Goal: Check status: Check status

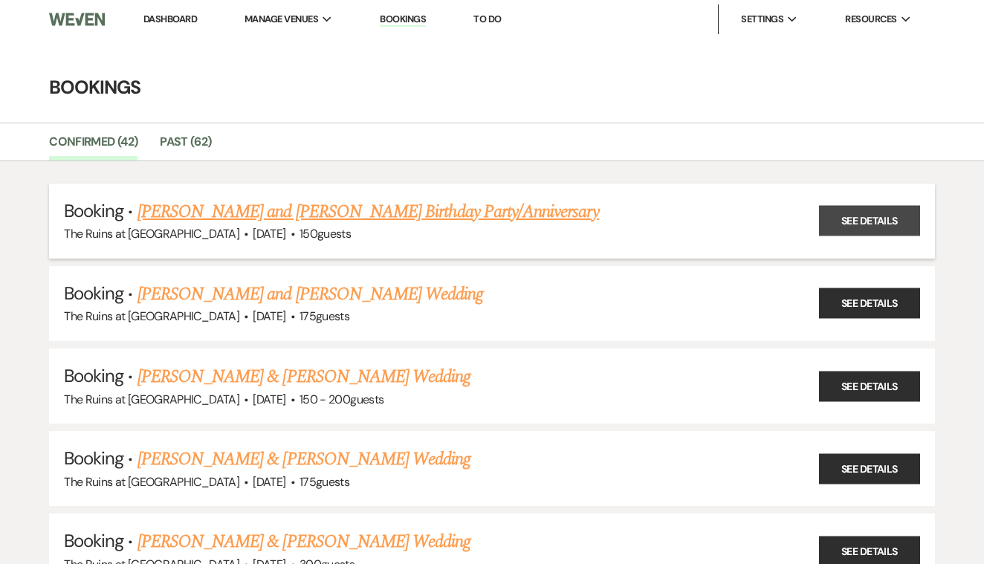
click at [851, 213] on link "See Details" at bounding box center [869, 221] width 101 height 30
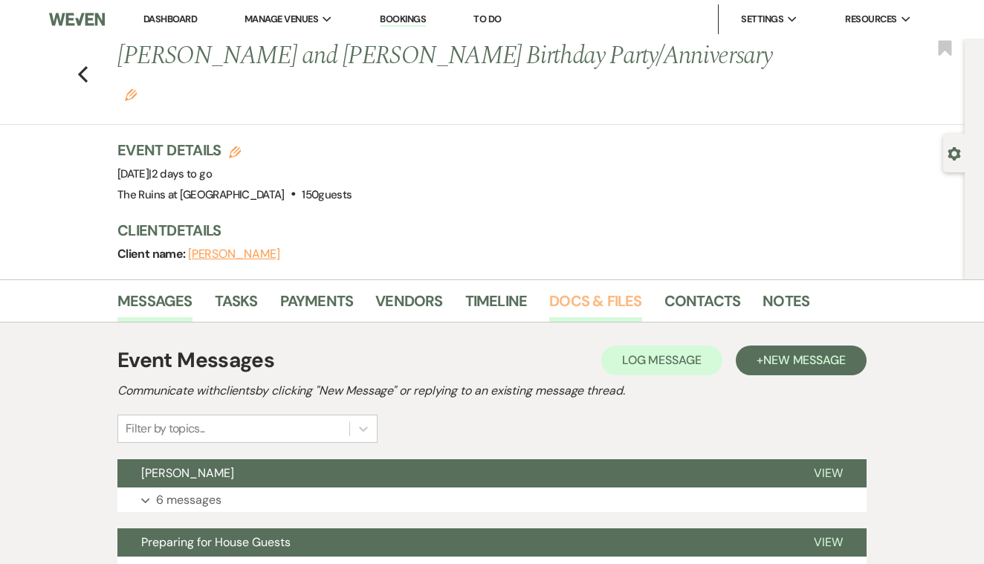
click at [581, 289] on link "Docs & Files" at bounding box center [595, 305] width 92 height 33
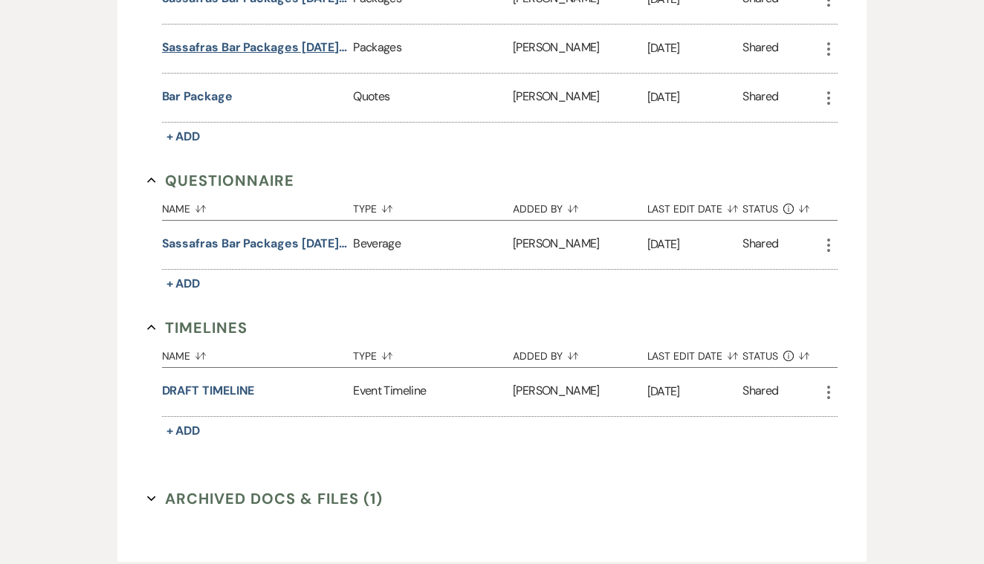
scroll to position [2951, 0]
click at [240, 381] on button "DRAFT TIMELINE" at bounding box center [208, 390] width 93 height 18
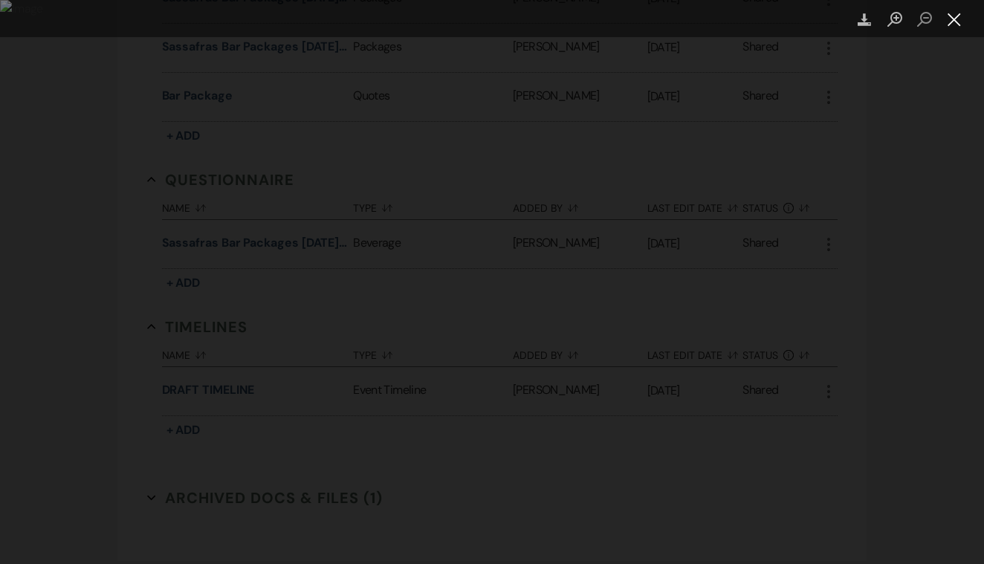
click at [955, 19] on button "Close lightbox" at bounding box center [954, 20] width 30 height 26
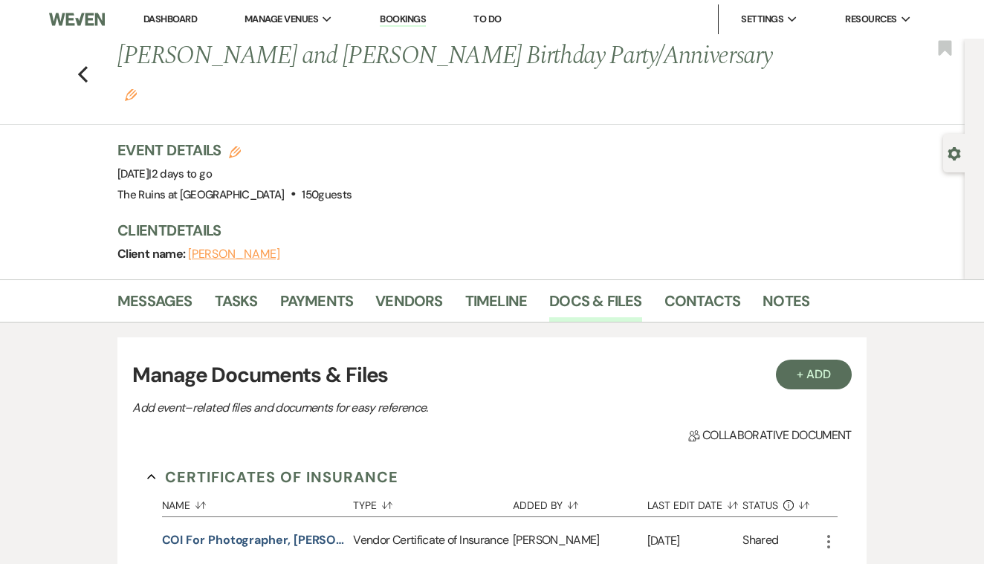
scroll to position [0, 0]
click at [85, 65] on icon "Previous" at bounding box center [82, 74] width 11 height 18
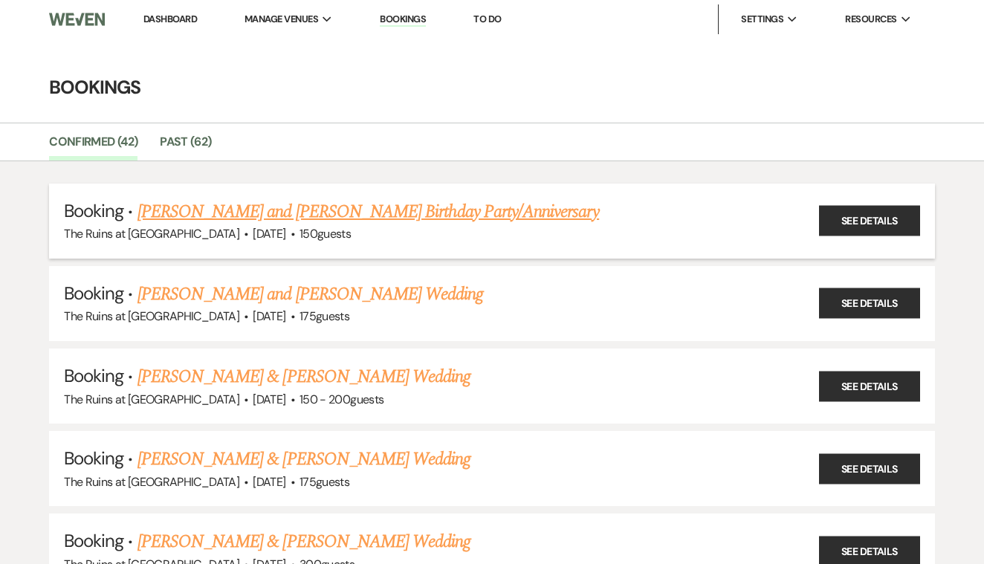
click at [516, 214] on link "[PERSON_NAME] and [PERSON_NAME] Birthday Party/Anniversary" at bounding box center [367, 211] width 461 height 27
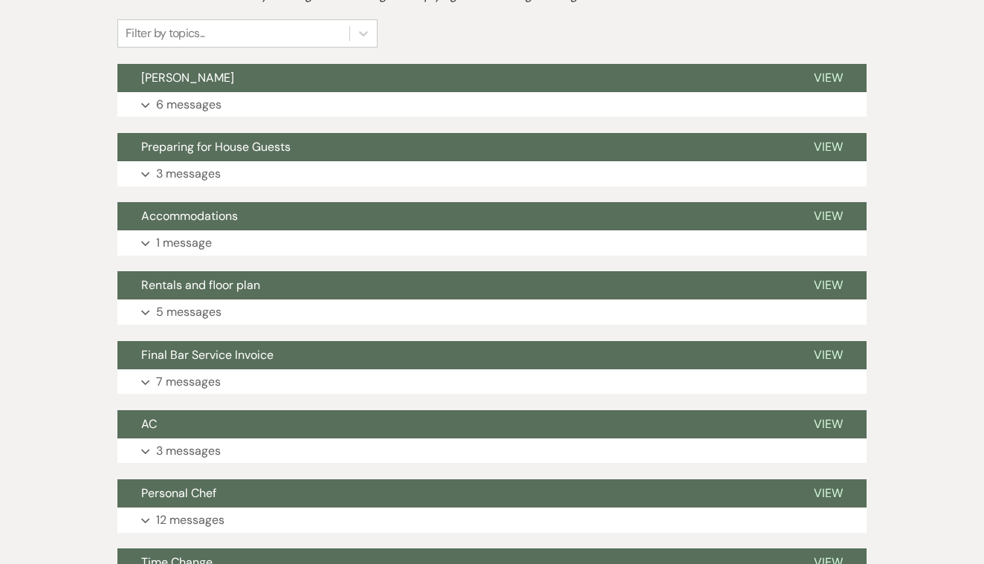
scroll to position [397, 0]
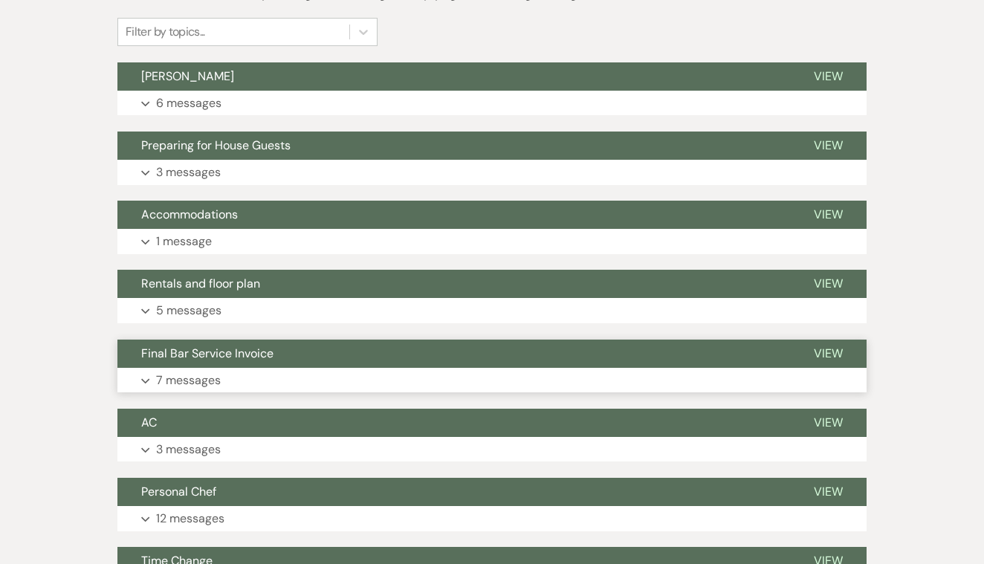
click at [823, 346] on span "View" at bounding box center [828, 354] width 29 height 16
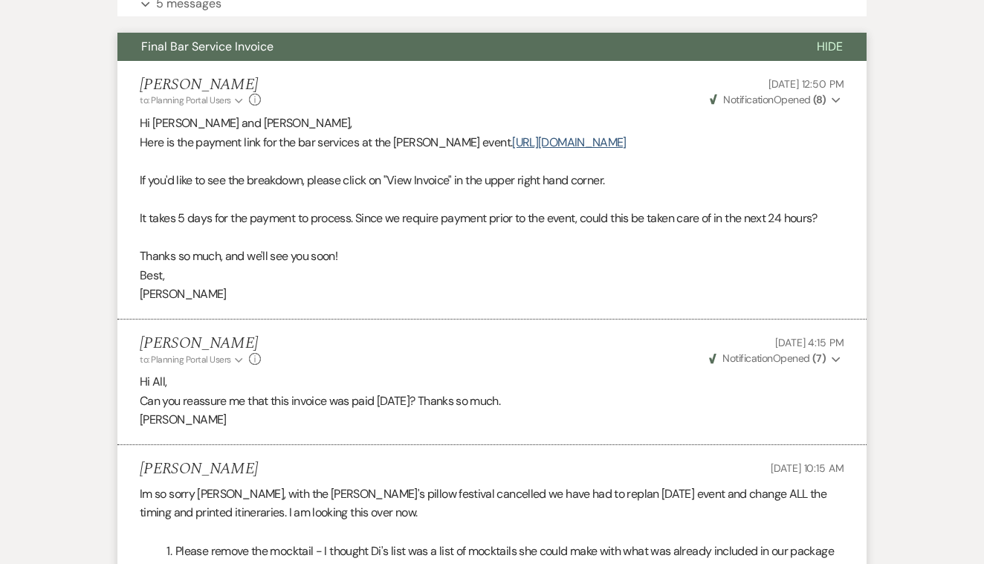
scroll to position [704, 0]
click at [512, 134] on link "[URL][DOMAIN_NAME]" at bounding box center [569, 142] width 114 height 16
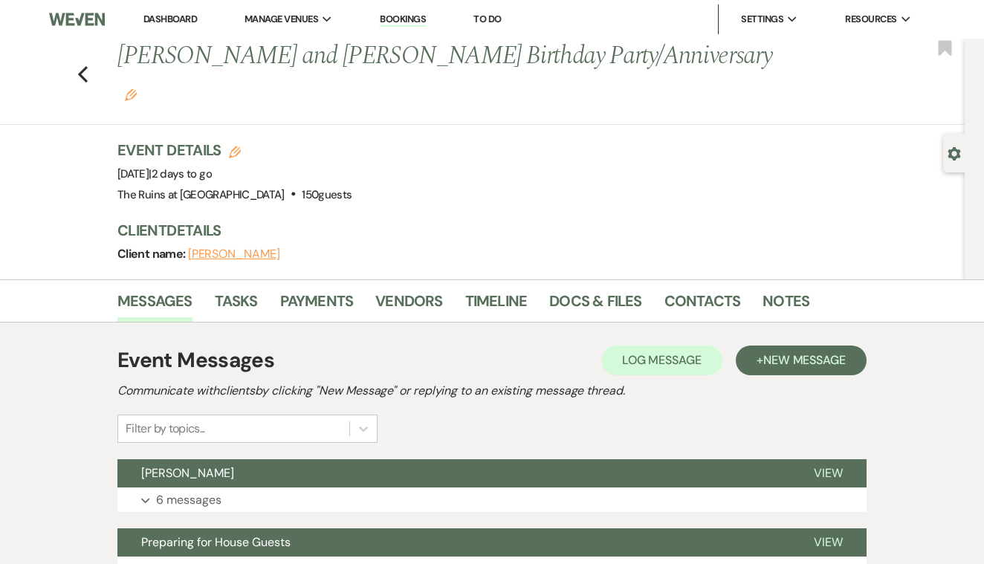
scroll to position [0, 0]
click at [834, 465] on span "View" at bounding box center [828, 473] width 29 height 16
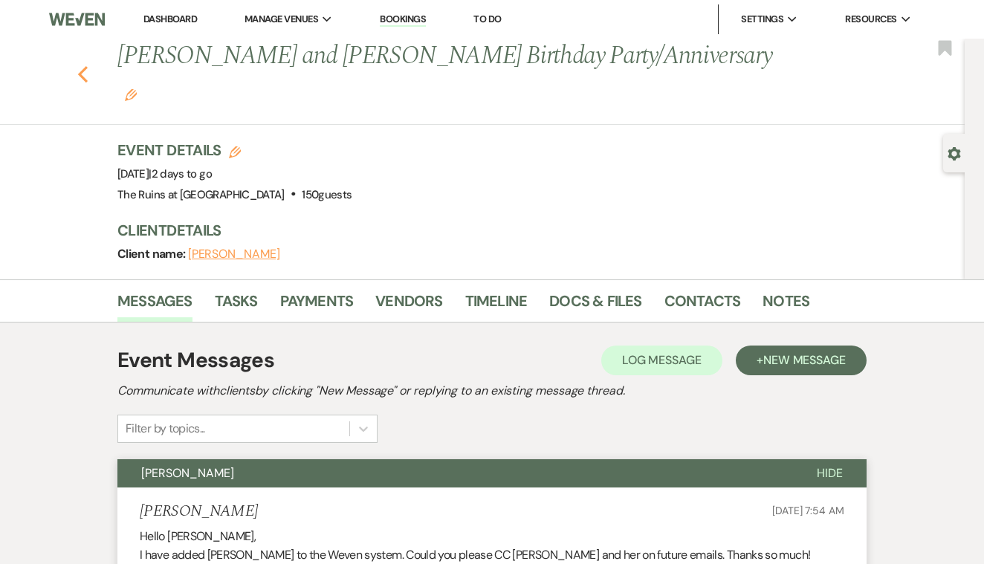
click at [83, 65] on icon "Previous" at bounding box center [82, 74] width 11 height 18
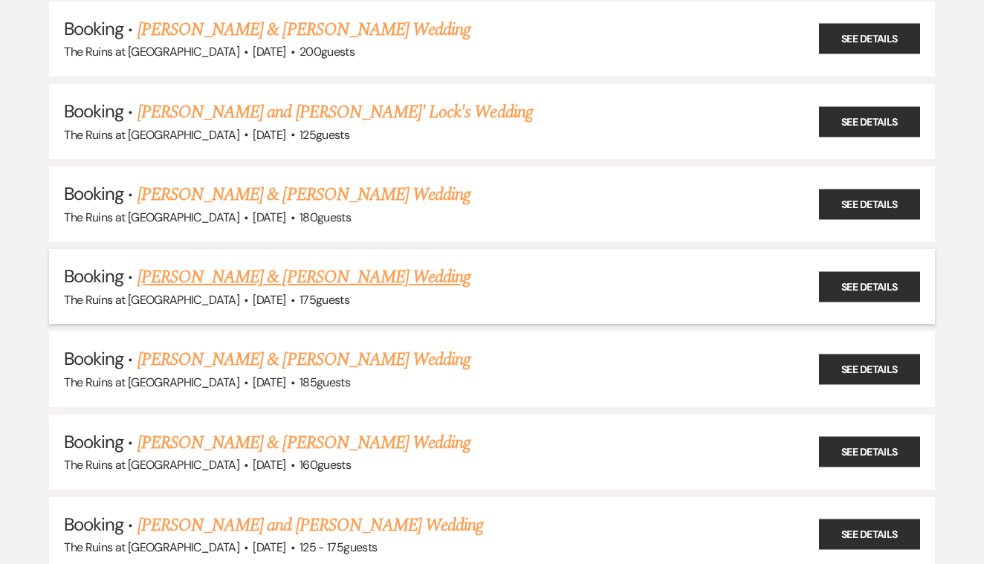
scroll to position [681, 0]
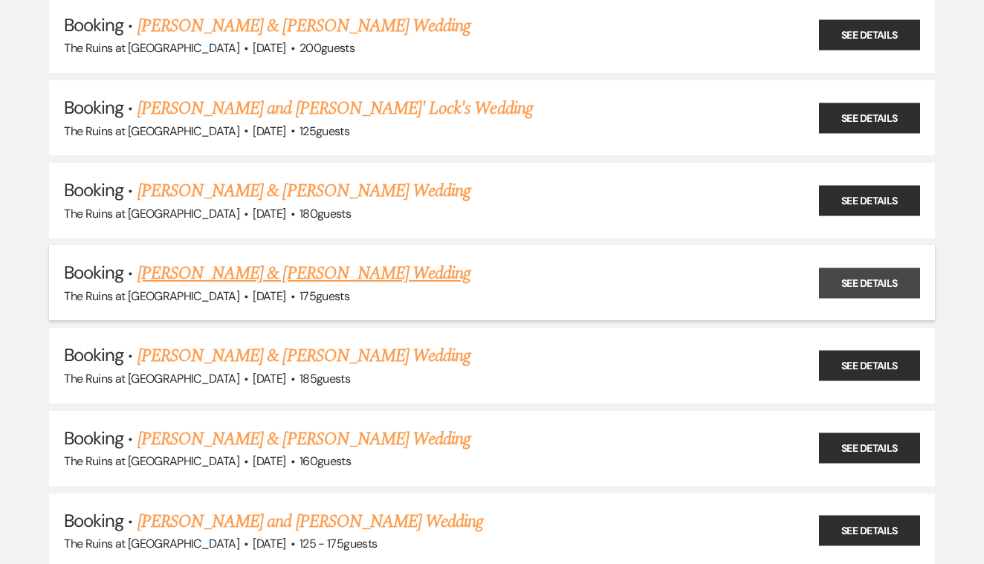
click at [852, 271] on link "See Details" at bounding box center [869, 282] width 101 height 30
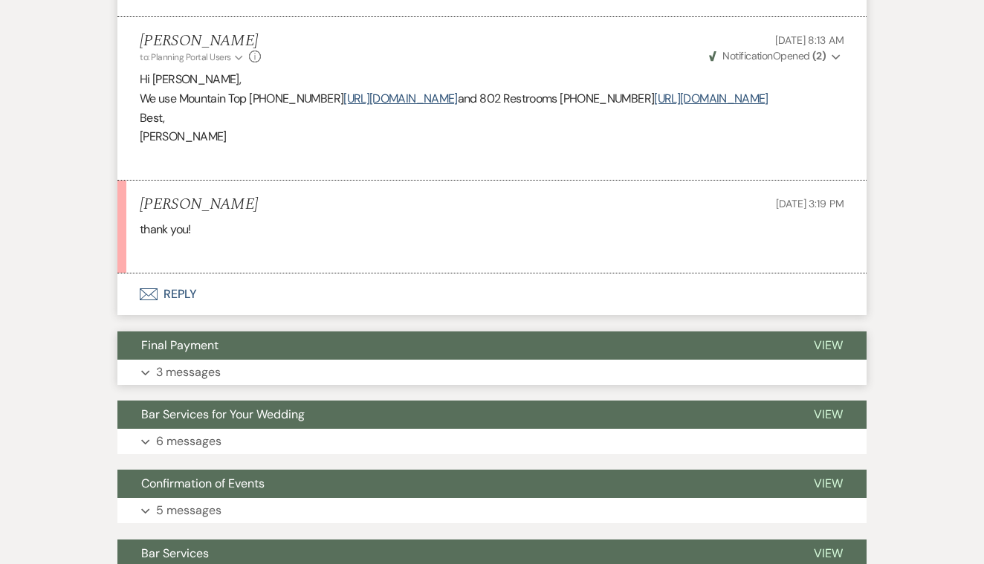
scroll to position [675, 0]
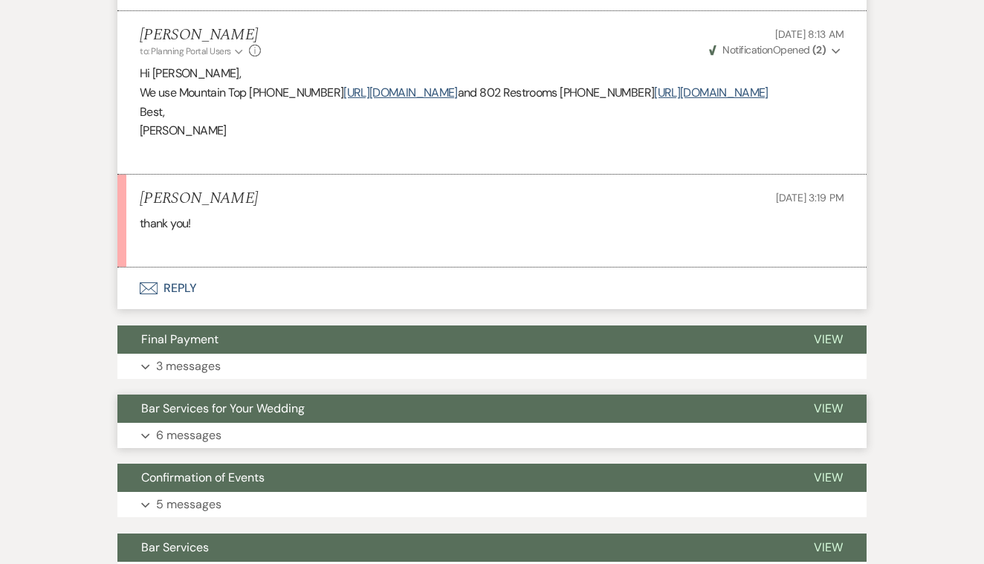
click at [826, 416] on span "View" at bounding box center [828, 408] width 29 height 16
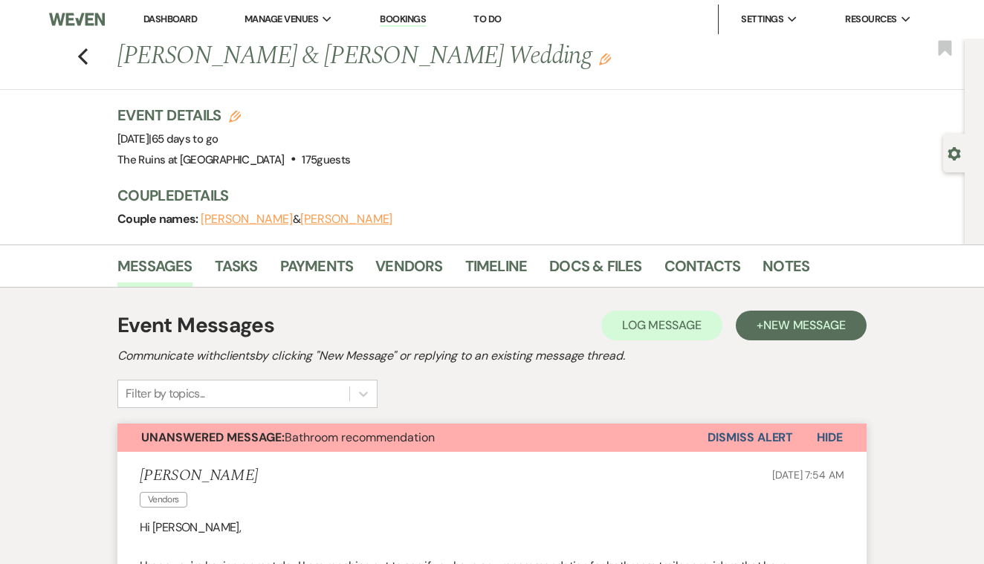
scroll to position [0, 0]
click at [82, 58] on use "button" at bounding box center [83, 56] width 10 height 16
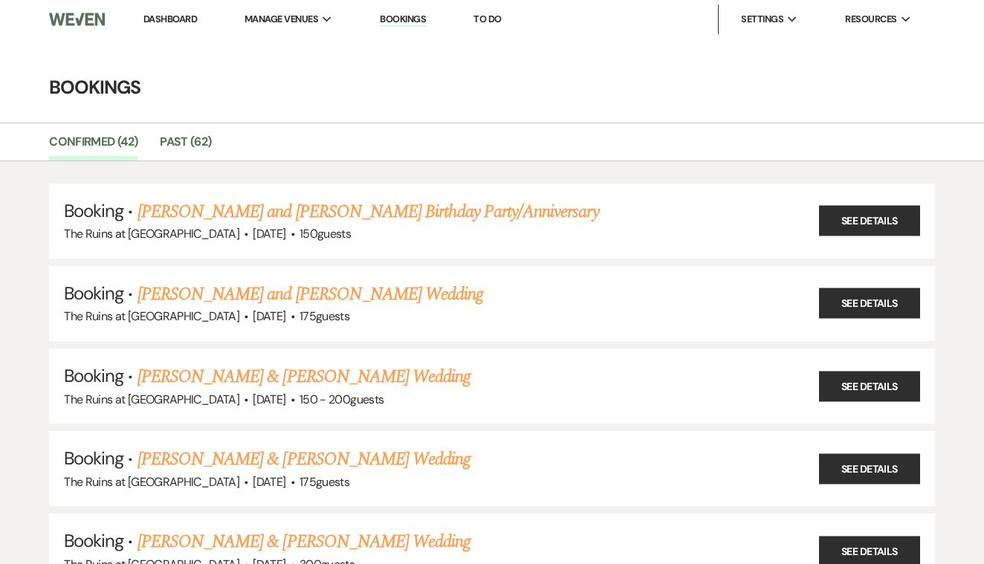
scroll to position [681, 0]
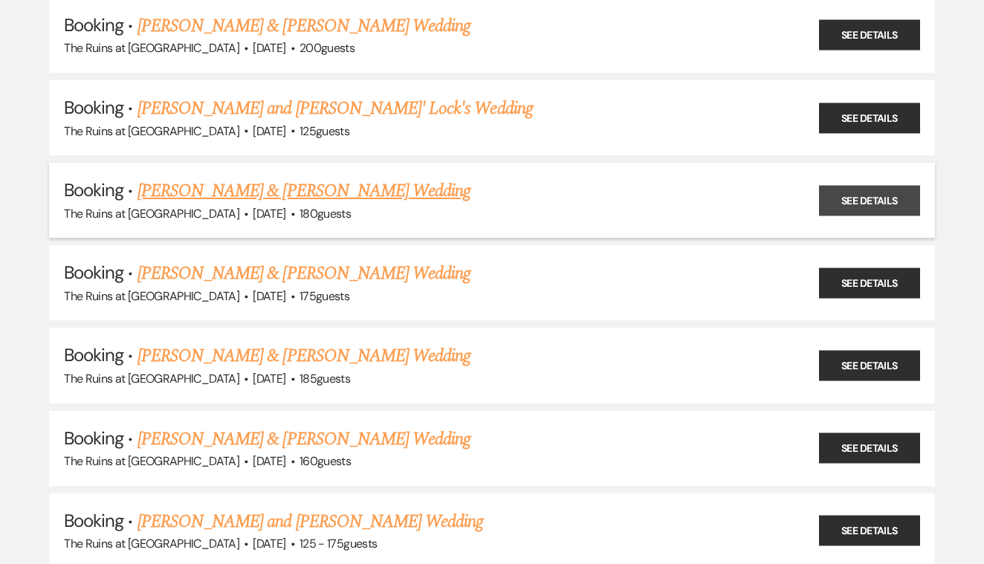
click at [869, 192] on link "See Details" at bounding box center [869, 200] width 101 height 30
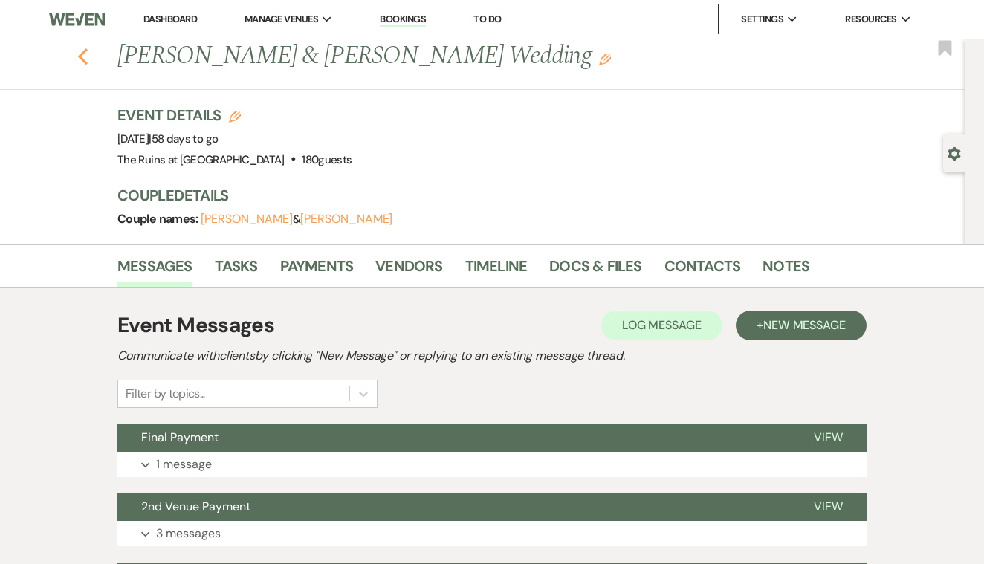
click at [82, 51] on icon "Previous" at bounding box center [82, 57] width 11 height 18
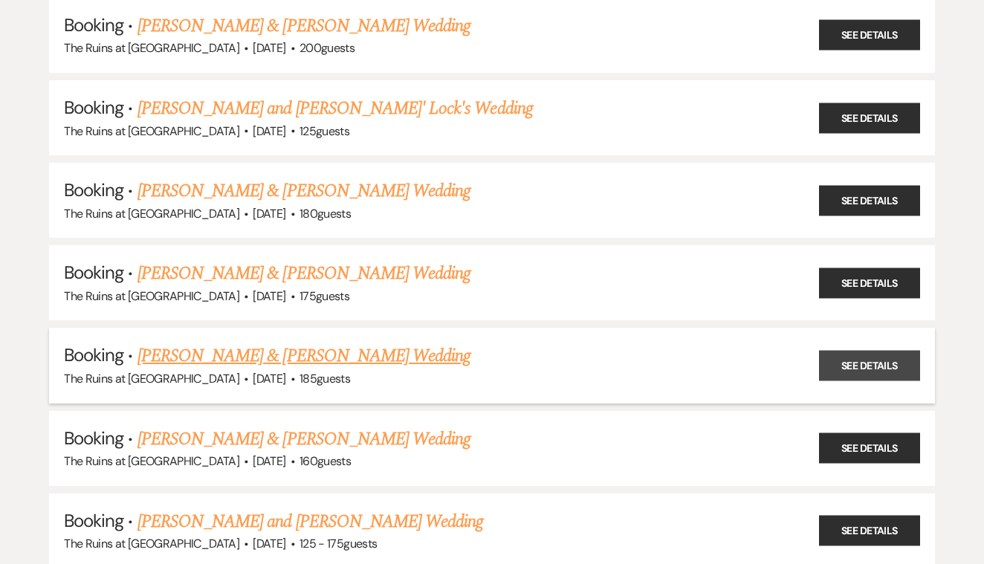
click at [856, 351] on link "See Details" at bounding box center [869, 366] width 101 height 30
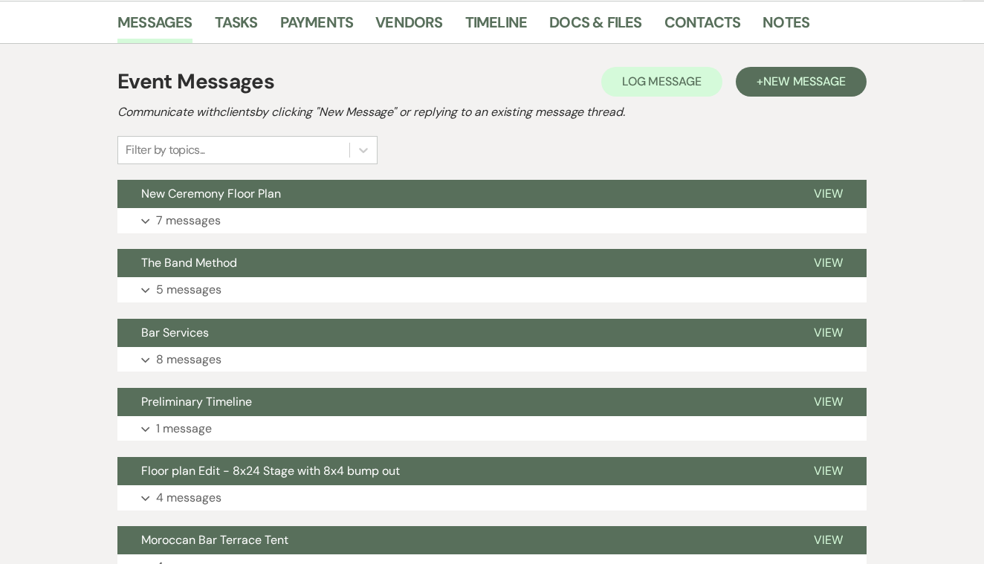
scroll to position [248, 0]
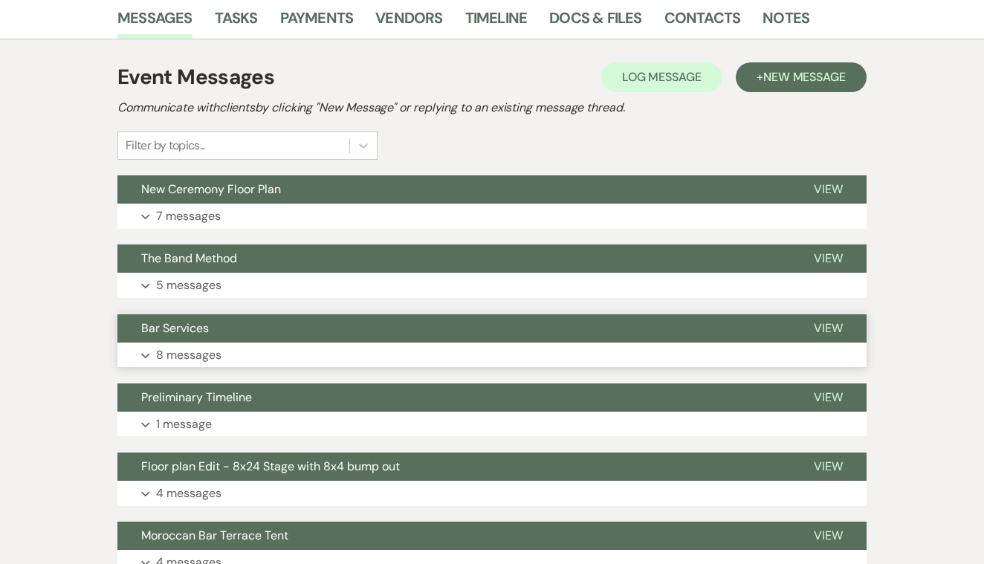
click at [823, 330] on span "View" at bounding box center [828, 328] width 29 height 16
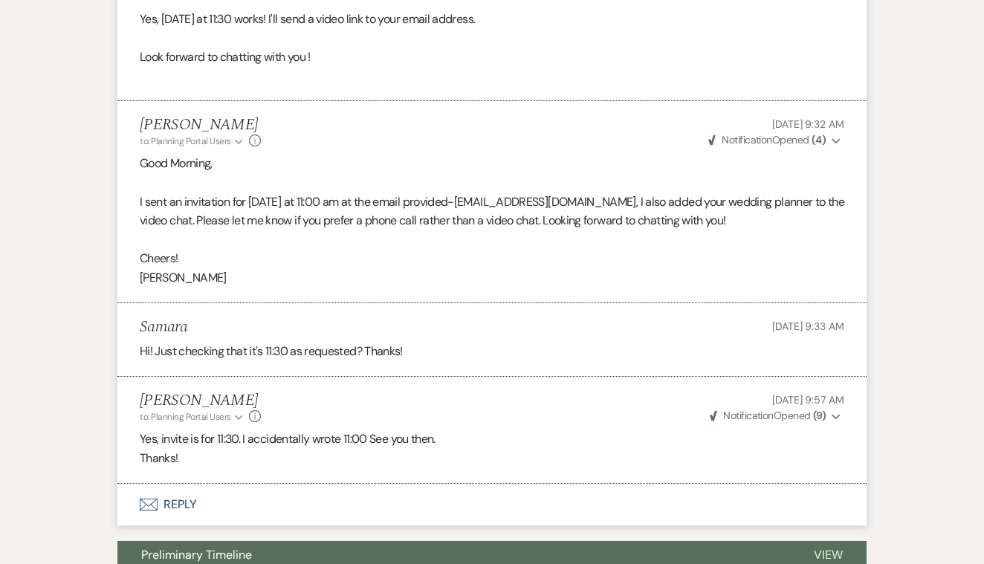
scroll to position [1386, 0]
